Goal: Task Accomplishment & Management: Complete application form

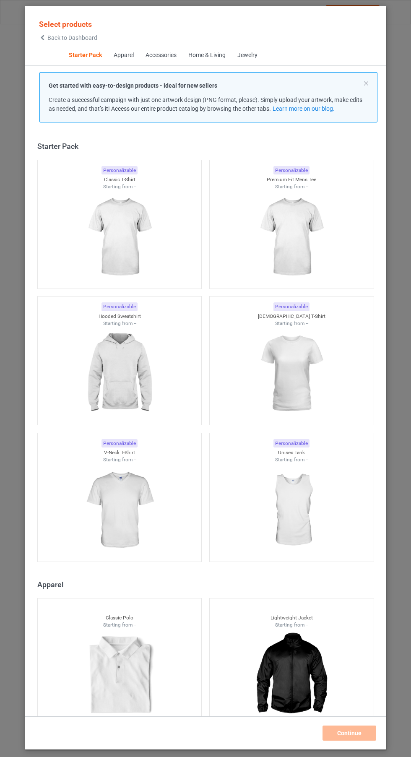
scroll to position [10, 0]
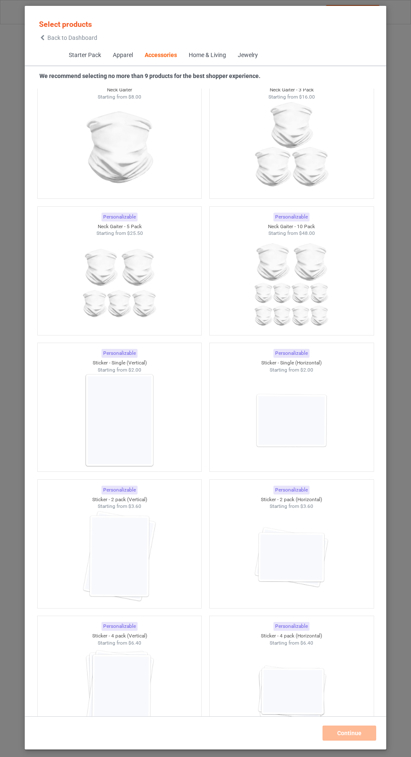
scroll to position [5328, 0]
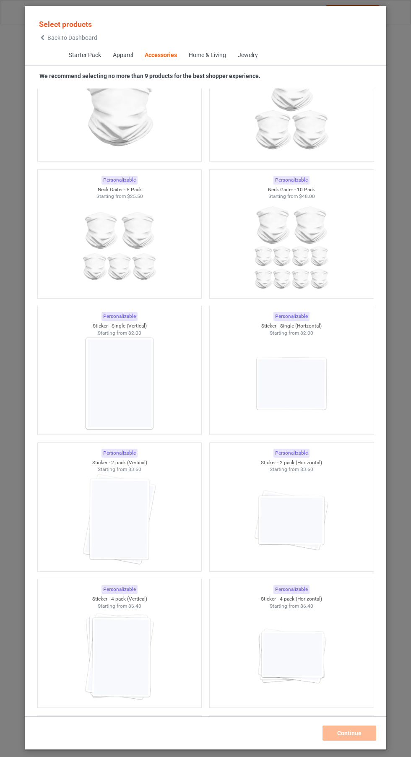
click at [293, 393] on img at bounding box center [291, 383] width 75 height 94
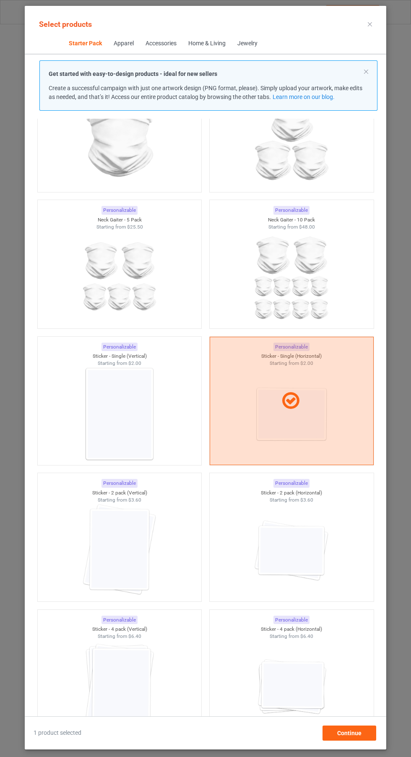
click at [282, 558] on img at bounding box center [291, 550] width 75 height 94
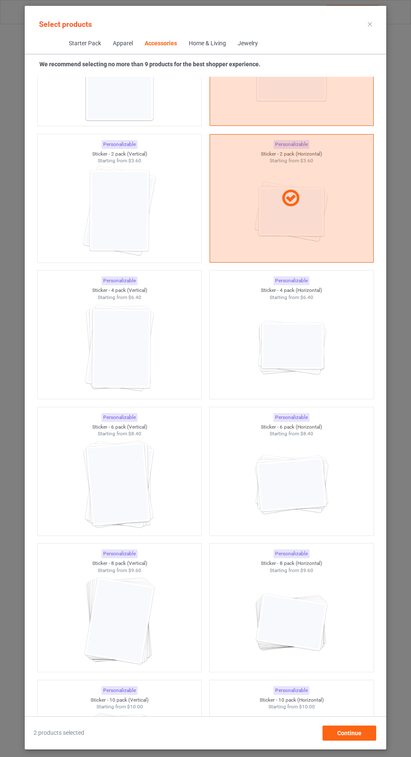
scroll to position [5626, 0]
click at [247, 361] on div at bounding box center [292, 346] width 164 height 94
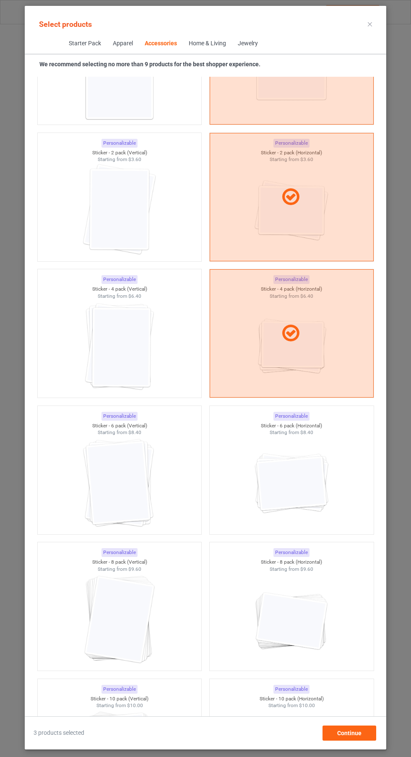
click at [248, 481] on div at bounding box center [292, 483] width 164 height 94
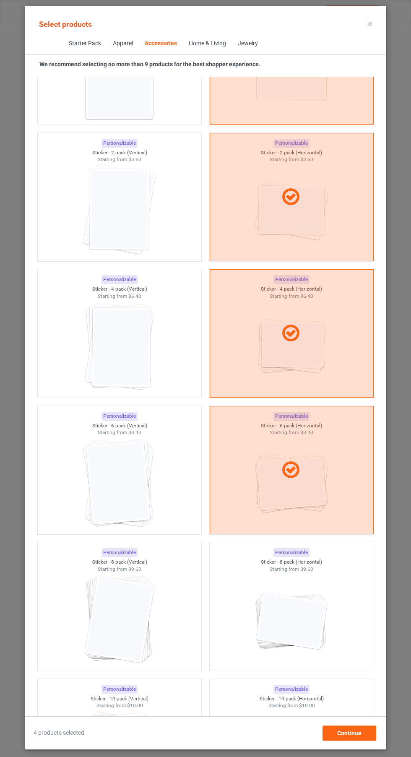
click at [260, 597] on img at bounding box center [291, 619] width 75 height 94
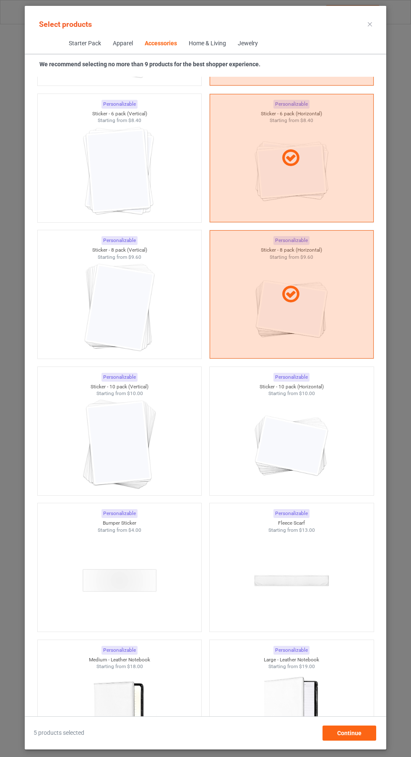
scroll to position [5939, 0]
click at [268, 453] on img at bounding box center [291, 443] width 75 height 94
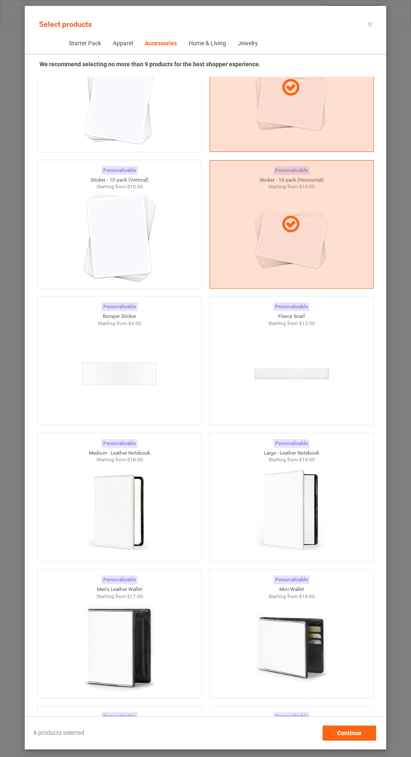
scroll to position [62, 0]
click at [352, 740] on div "Continue" at bounding box center [349, 732] width 54 height 15
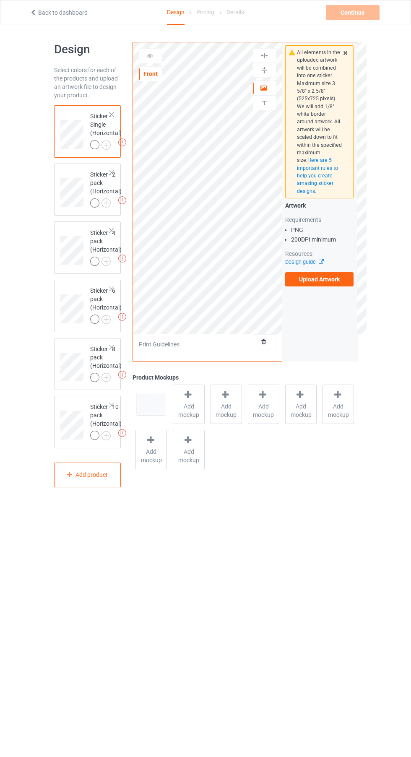
click at [301, 283] on label "Upload Artwork" at bounding box center [319, 279] width 69 height 14
click at [0, 0] on input "Upload Artwork" at bounding box center [0, 0] width 0 height 0
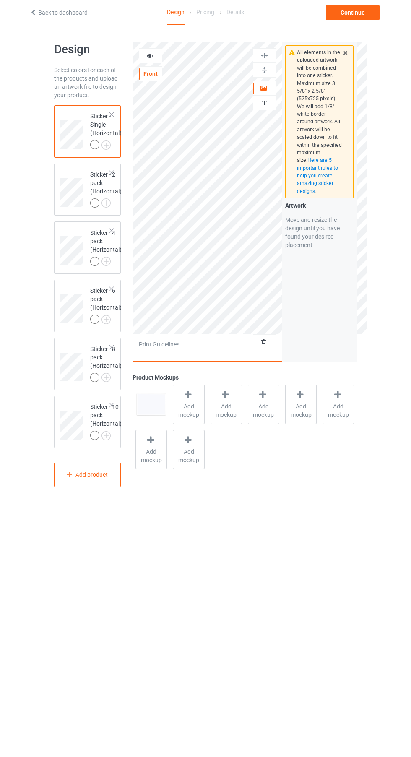
click at [267, 91] on div at bounding box center [264, 88] width 23 height 8
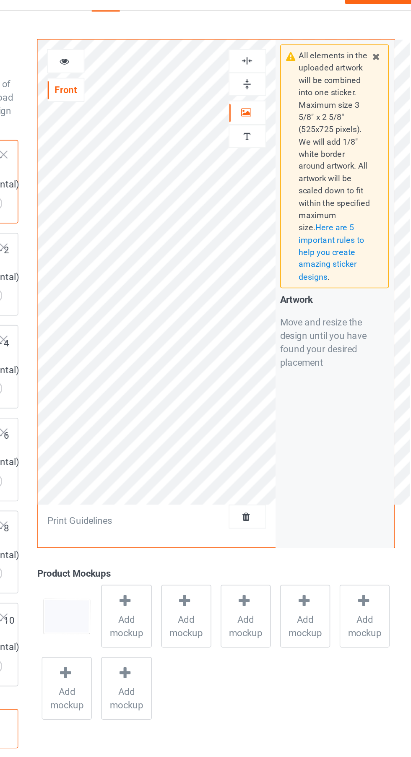
click at [143, 51] on div at bounding box center [150, 55] width 23 height 15
click at [152, 56] on icon at bounding box center [149, 55] width 7 height 6
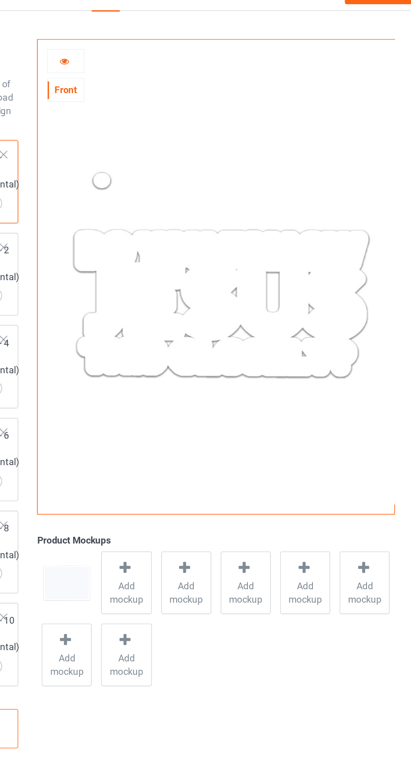
click at [151, 52] on icon at bounding box center [149, 55] width 7 height 6
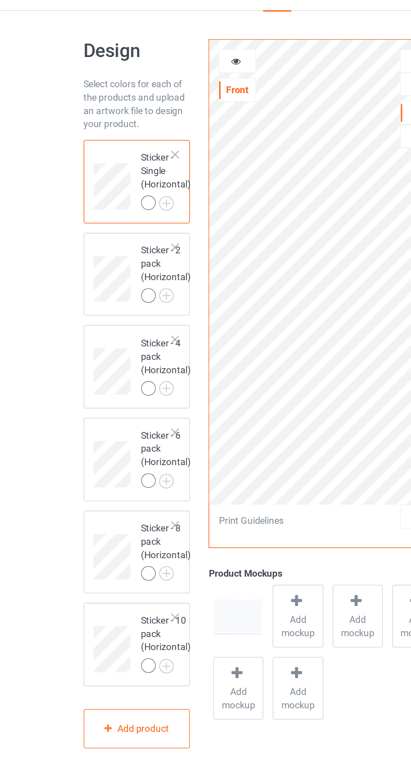
click at [0, 0] on img at bounding box center [0, 0] width 0 height 0
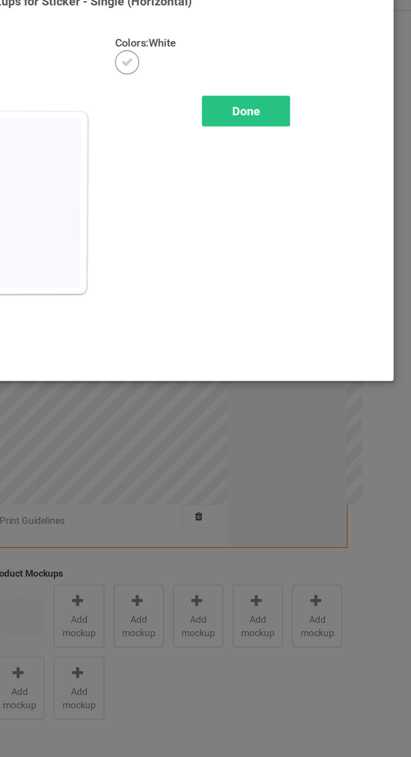
click at [276, 90] on div "Done" at bounding box center [293, 87] width 55 height 19
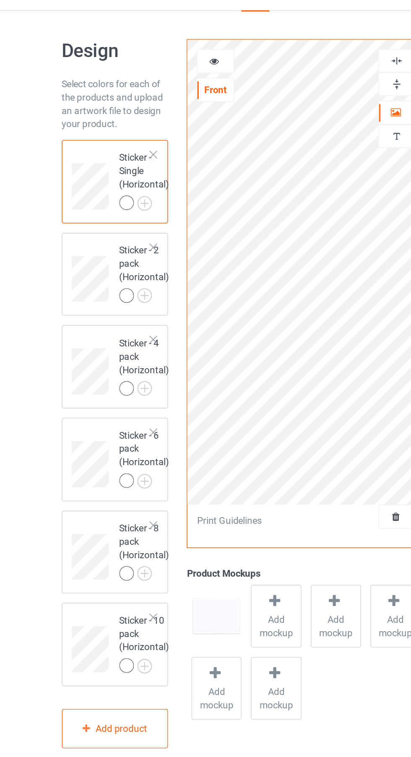
click at [184, 411] on span "Add mockup" at bounding box center [188, 410] width 31 height 17
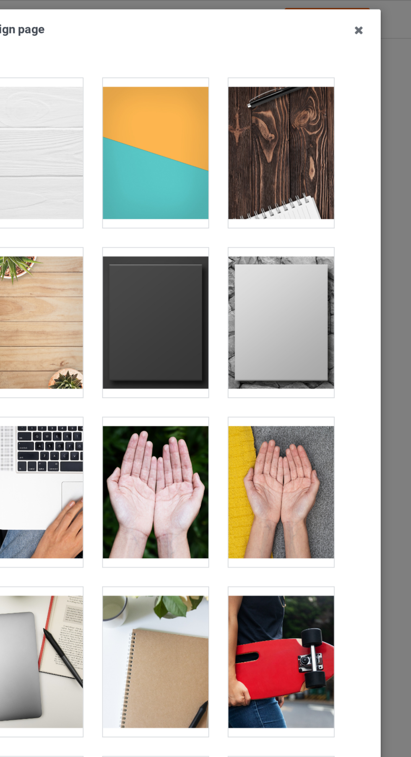
click at [313, 98] on div at bounding box center [324, 96] width 66 height 94
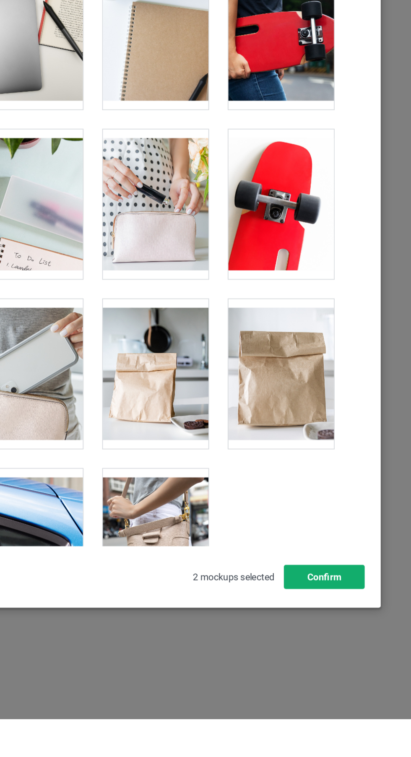
click at [349, 675] on button "Confirm" at bounding box center [350, 667] width 51 height 15
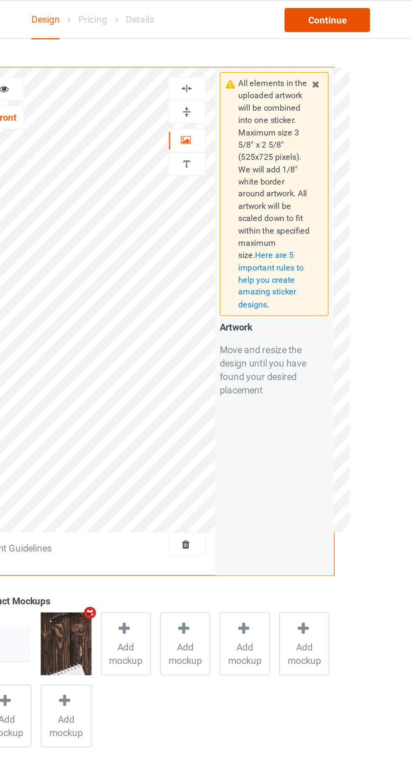
click at [333, 13] on div "Continue" at bounding box center [353, 12] width 54 height 15
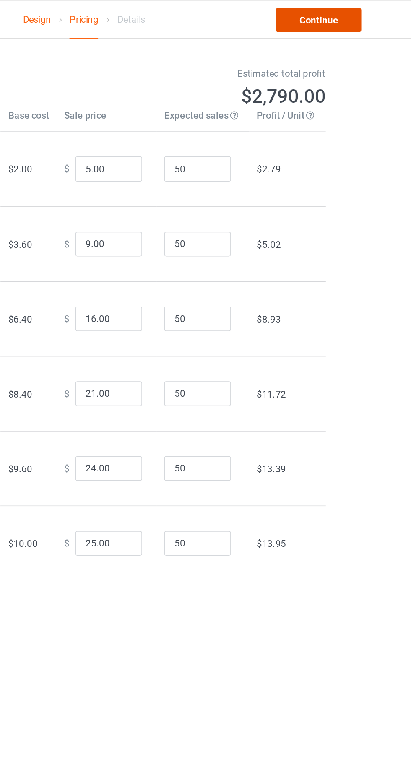
click at [336, 12] on link "Continue" at bounding box center [353, 12] width 54 height 15
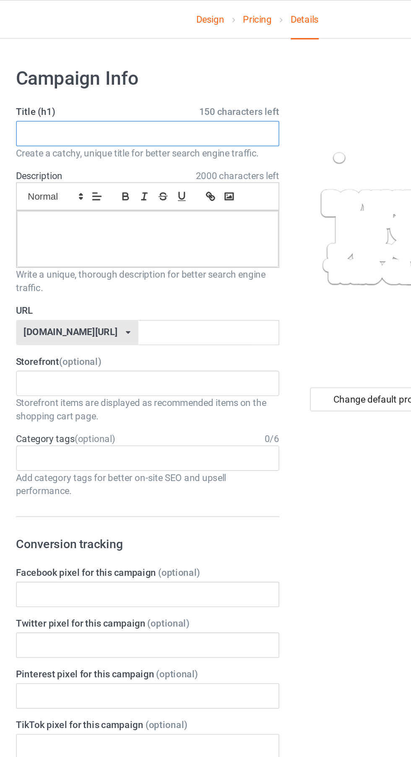
click at [107, 80] on input "text" at bounding box center [136, 84] width 165 height 16
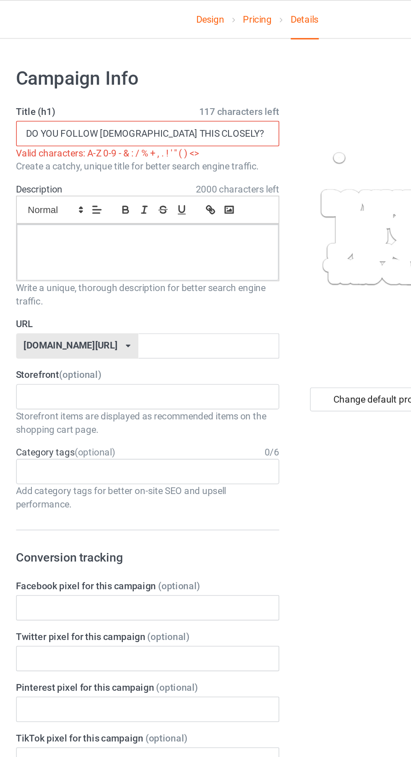
type input "DO YOU FOLLOW [DEMOGRAPHIC_DATA] THIS CLOSELY?"
click at [104, 164] on div at bounding box center [137, 158] width 164 height 35
click at [188, 83] on input "DO YOU FOLLOW [DEMOGRAPHIC_DATA] THIS CLOSELY?" at bounding box center [136, 84] width 165 height 16
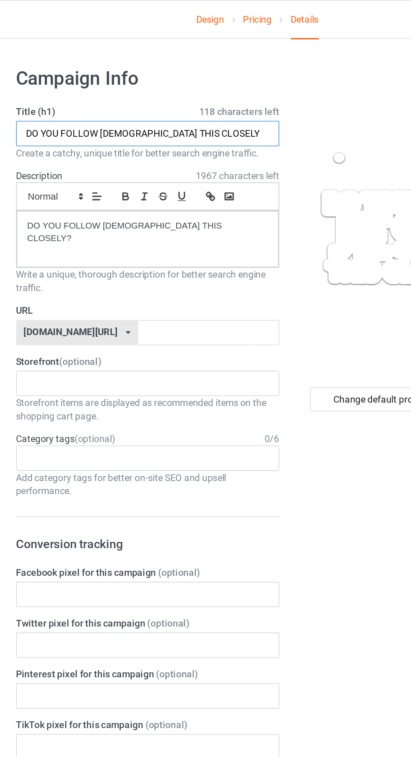
type input "DO YOU FOLLOW [DEMOGRAPHIC_DATA] THIS CLOSELY"
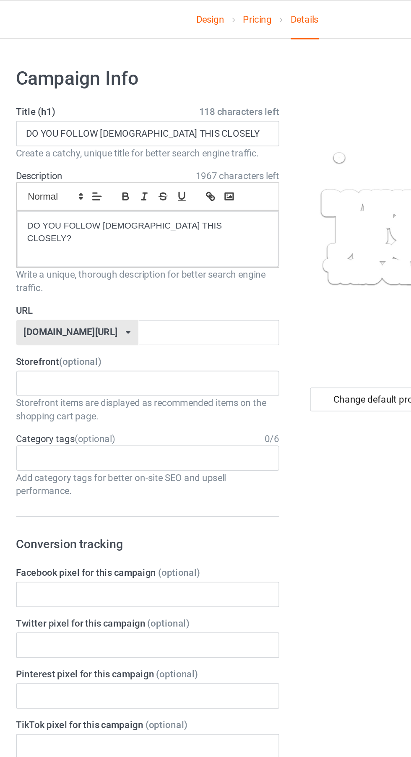
click at [134, 194] on label "URL" at bounding box center [136, 195] width 165 height 8
click at [138, 208] on input "text" at bounding box center [175, 209] width 88 height 16
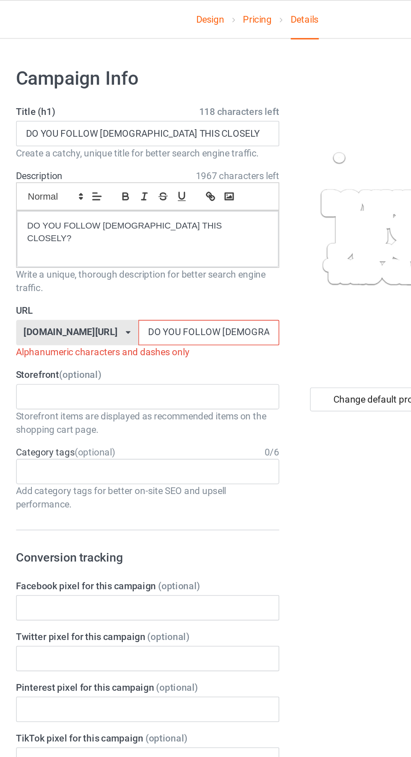
scroll to position [0, 5]
type input "D"
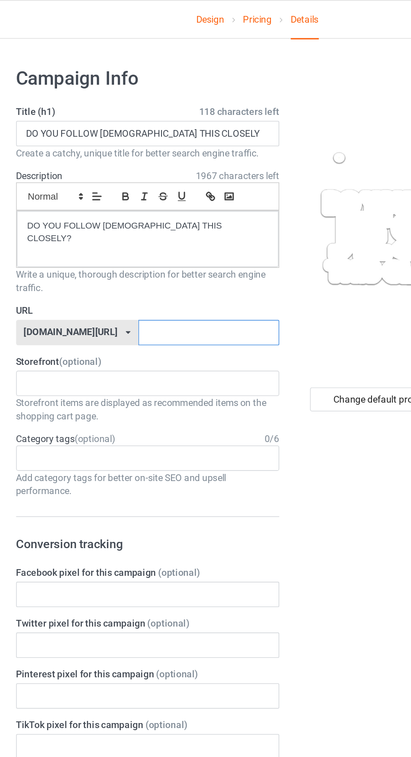
scroll to position [0, 0]
type input "Gbfyhv"
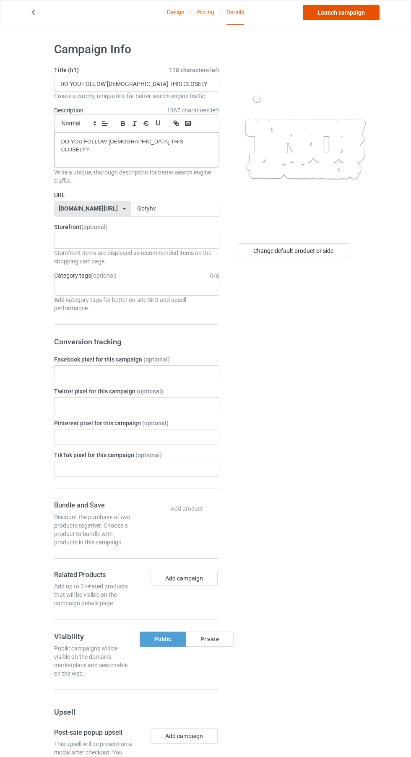
click at [307, 13] on link "Launch campaign" at bounding box center [341, 12] width 77 height 15
